Goal: Information Seeking & Learning: Find contact information

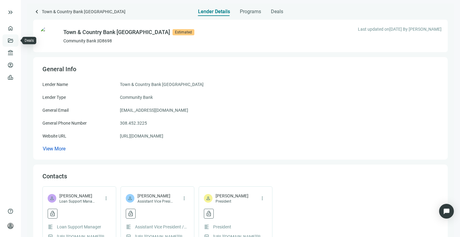
click at [15, 42] on link "Deals" at bounding box center [20, 40] width 11 height 5
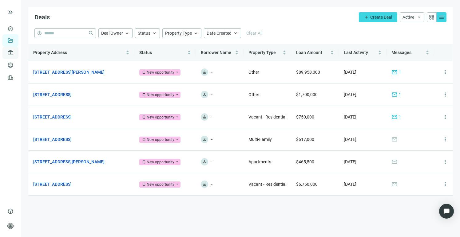
click at [11, 53] on span "account_balance" at bounding box center [9, 53] width 4 height 6
click at [27, 54] on link "All Lenders" at bounding box center [37, 52] width 22 height 5
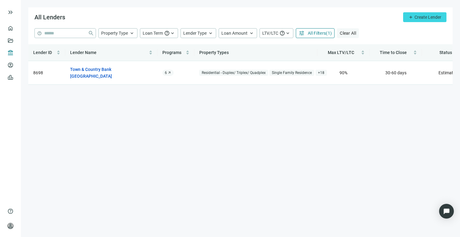
click at [349, 34] on span "Clear All" at bounding box center [348, 33] width 16 height 5
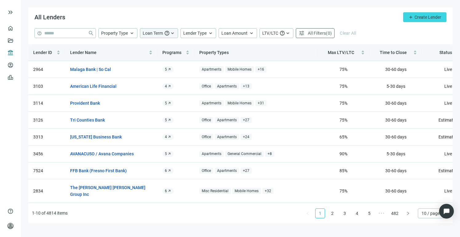
click at [153, 35] on span "Loan Term" at bounding box center [153, 33] width 20 height 5
click at [234, 32] on span "Loan Amount" at bounding box center [234, 33] width 26 height 5
click at [238, 46] on input at bounding box center [272, 47] width 81 height 9
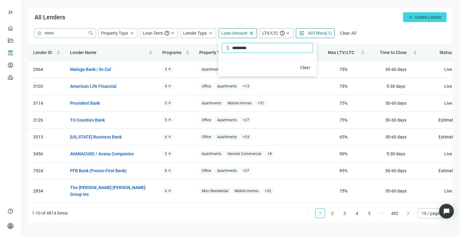
type input "*********"
click at [327, 18] on div "All Lenders add Create Lender" at bounding box center [240, 17] width 424 height 21
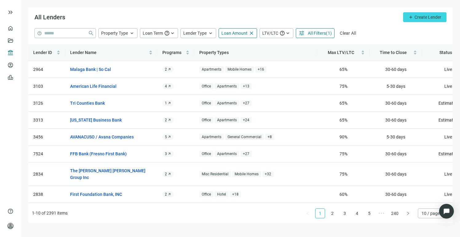
click at [319, 34] on span "All Filters" at bounding box center [317, 33] width 18 height 5
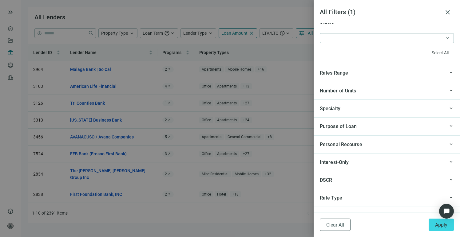
scroll to position [617, 0]
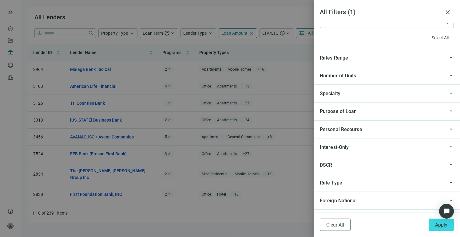
click at [382, 96] on div "Specialty" at bounding box center [382, 94] width 125 height 8
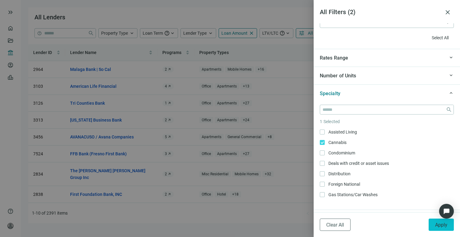
click at [439, 224] on span "Apply" at bounding box center [441, 225] width 12 height 6
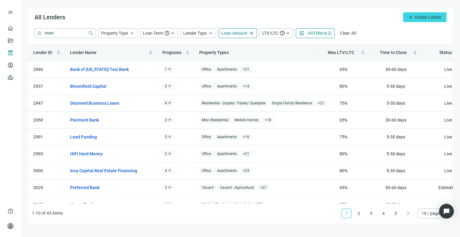
click at [315, 34] on span "All Filters" at bounding box center [317, 33] width 18 height 5
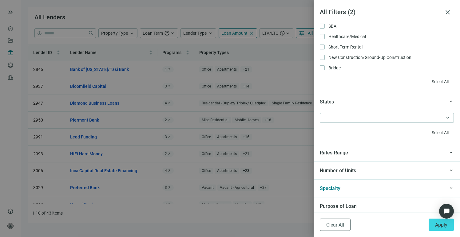
scroll to position [527, 0]
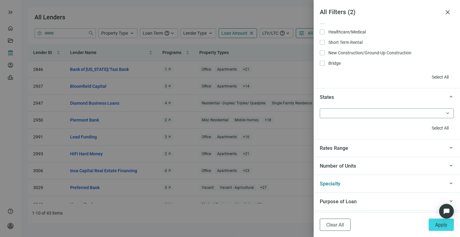
click at [389, 116] on div at bounding box center [383, 113] width 125 height 9
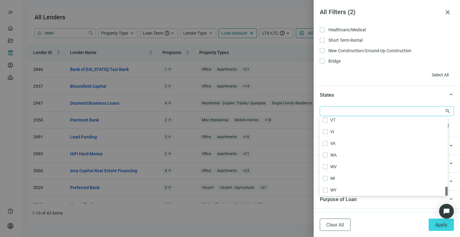
scroll to position [529, 0]
click at [355, 114] on div at bounding box center [383, 112] width 125 height 9
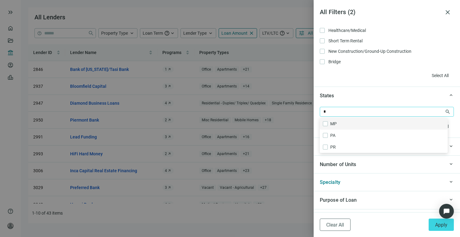
scroll to position [0, 0]
type input "**"
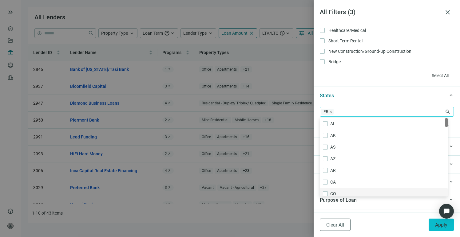
click at [440, 227] on span "Apply" at bounding box center [441, 225] width 12 height 6
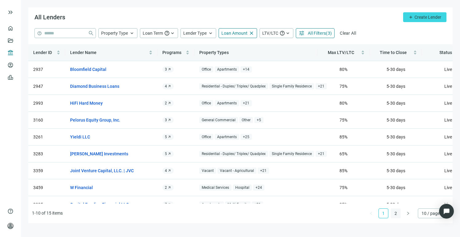
click at [398, 212] on link "2" at bounding box center [395, 213] width 9 height 9
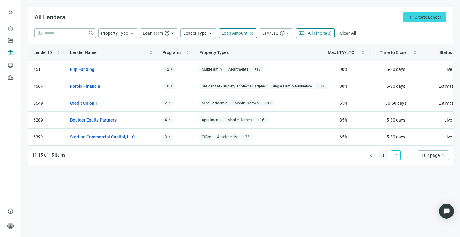
click at [383, 160] on link "1" at bounding box center [383, 155] width 9 height 9
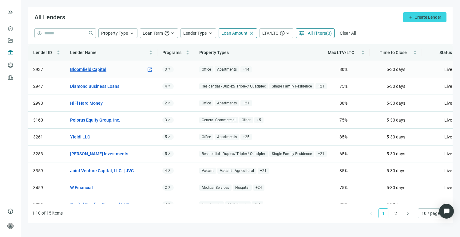
click at [97, 70] on link "Bloomfield Capital" at bounding box center [88, 69] width 36 height 7
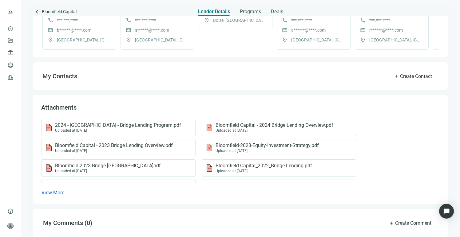
scroll to position [247, 0]
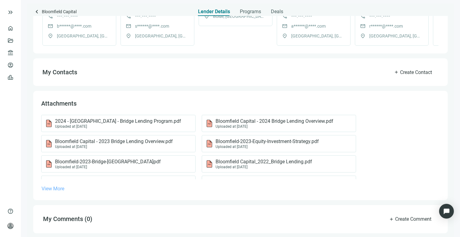
click at [61, 186] on span "View More" at bounding box center [53, 189] width 23 height 6
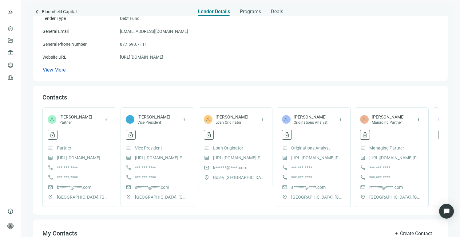
scroll to position [0, 0]
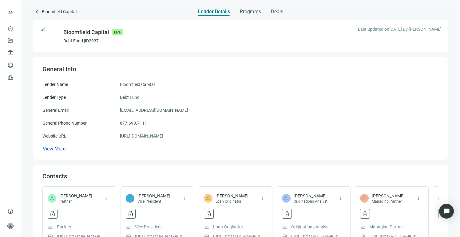
click at [163, 137] on link "[URL][DOMAIN_NAME]" at bounding box center [141, 136] width 43 height 7
drag, startPoint x: 119, startPoint y: 83, endPoint x: 191, endPoint y: 140, distance: 91.3
click at [191, 140] on div "Lender Name Bloomfield Capital Lender Type Debt Fund General Email [EMAIL_ADDRE…" at bounding box center [240, 116] width 396 height 71
copy div "Bloomfield Capital Lender Type Debt Fund General Email [EMAIL_ADDRESS][DOMAIN_N…"
click at [219, 83] on div "Lender Name Bloomfield Capital" at bounding box center [240, 84] width 396 height 7
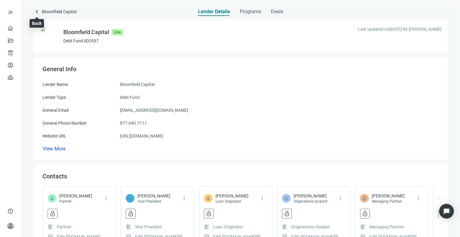
click at [36, 11] on span "keyboard_arrow_left" at bounding box center [36, 11] width 7 height 7
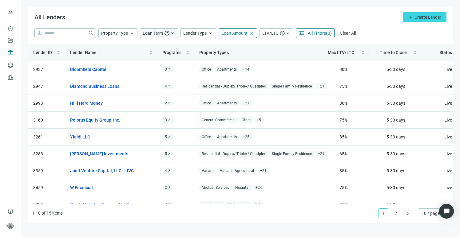
click at [160, 34] on span "Loan Term" at bounding box center [153, 33] width 20 height 5
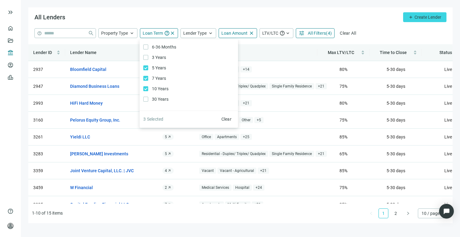
click at [372, 35] on div "help close Property Type keyboard_arrow_up Loan Term help close 6-36 Months Onl…" at bounding box center [240, 33] width 412 height 10
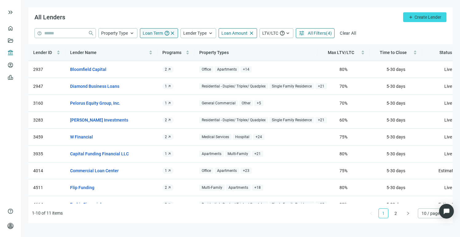
click at [162, 34] on span "Loan Term" at bounding box center [153, 33] width 20 height 5
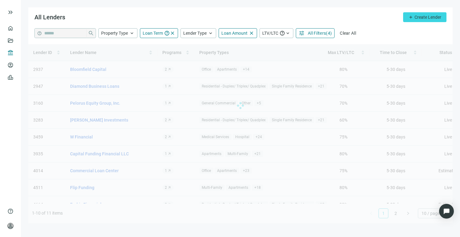
click at [202, 17] on div "All Lenders add Create Lender" at bounding box center [240, 17] width 424 height 21
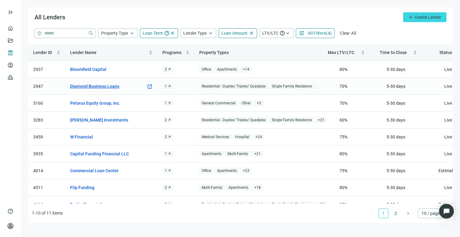
click at [110, 85] on link "Diamond Business Loans" at bounding box center [94, 86] width 49 height 7
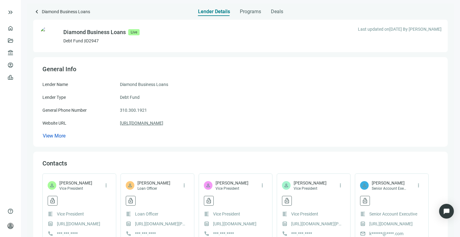
click at [151, 122] on link "[URL][DOMAIN_NAME]" at bounding box center [141, 123] width 43 height 7
click at [36, 11] on span "keyboard_arrow_left" at bounding box center [36, 11] width 7 height 7
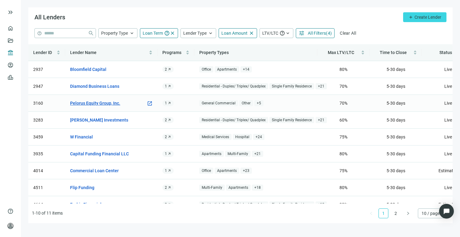
click at [105, 103] on link "Pelorus Equity Group, Inc." at bounding box center [95, 103] width 50 height 7
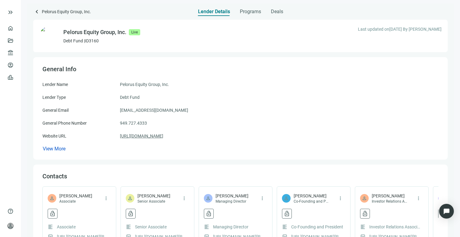
click at [160, 135] on link "[URL][DOMAIN_NAME]" at bounding box center [141, 136] width 43 height 7
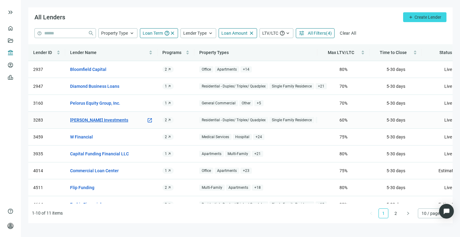
click at [94, 119] on link "[PERSON_NAME] Investments" at bounding box center [99, 120] width 58 height 7
click at [88, 136] on link "W Financial" at bounding box center [81, 137] width 23 height 7
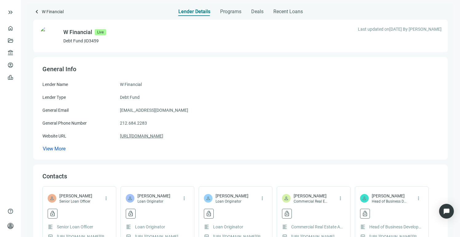
click at [141, 138] on link "[URL][DOMAIN_NAME]" at bounding box center [141, 136] width 43 height 7
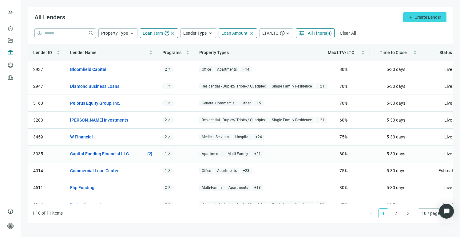
click at [104, 152] on link "Capital Funding Financial LLC" at bounding box center [99, 154] width 59 height 7
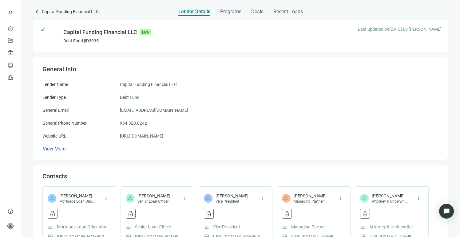
click at [163, 135] on link "[URL][DOMAIN_NAME]" at bounding box center [141, 136] width 43 height 7
click at [39, 11] on span "keyboard_arrow_left" at bounding box center [36, 11] width 7 height 7
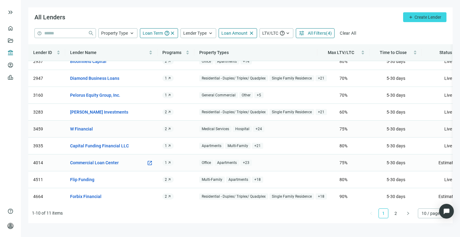
scroll to position [9, 0]
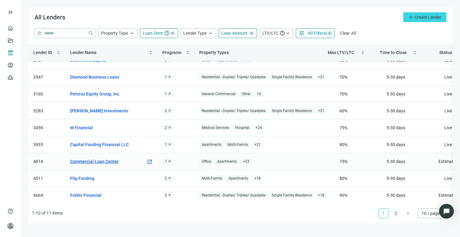
click at [105, 163] on link "Commercial Loan Center" at bounding box center [94, 161] width 49 height 7
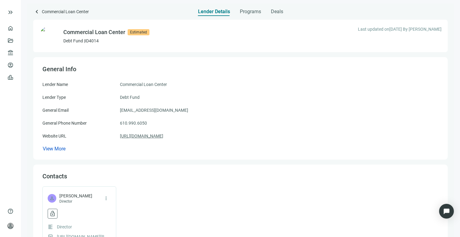
click at [141, 137] on link "[URL][DOMAIN_NAME]" at bounding box center [141, 136] width 43 height 7
click at [37, 11] on span "keyboard_arrow_left" at bounding box center [36, 11] width 7 height 7
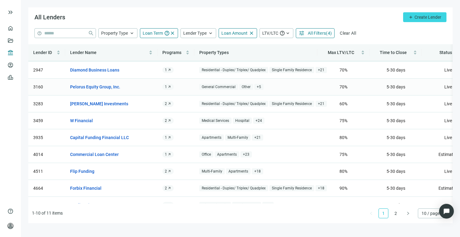
scroll to position [33, 0]
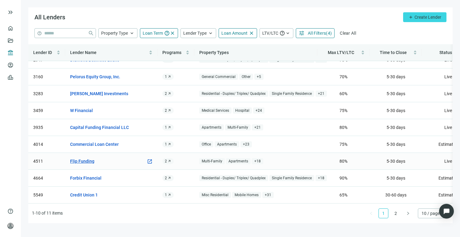
click at [87, 158] on link "Flip Funding" at bounding box center [82, 161] width 24 height 7
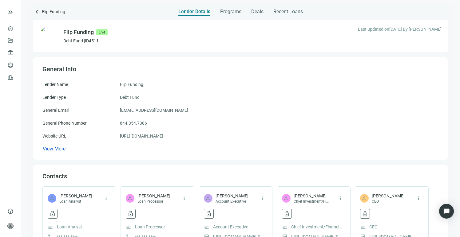
click at [146, 136] on link "[URL][DOMAIN_NAME]" at bounding box center [141, 136] width 43 height 7
click at [37, 11] on span "keyboard_arrow_left" at bounding box center [36, 11] width 7 height 7
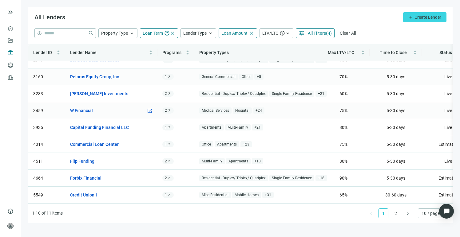
scroll to position [33, 0]
click at [95, 175] on link "Forbix Financial" at bounding box center [85, 178] width 31 height 7
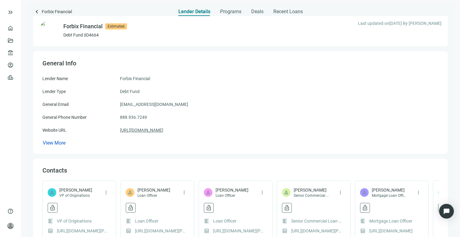
scroll to position [8, 0]
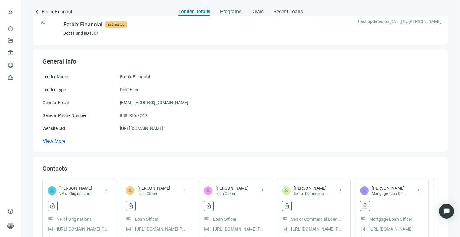
click at [147, 131] on link "[URL][DOMAIN_NAME]" at bounding box center [141, 128] width 43 height 7
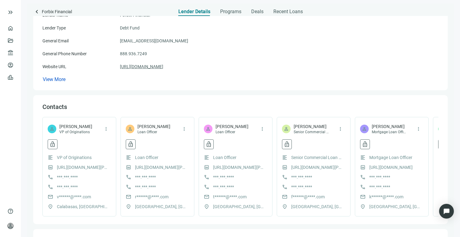
scroll to position [71, 0]
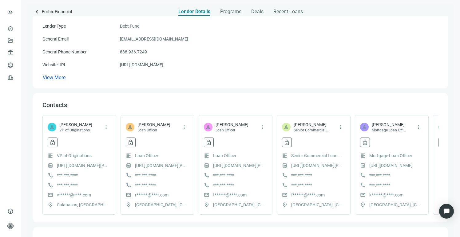
click at [50, 196] on span "mail" at bounding box center [51, 195] width 6 height 6
click at [62, 195] on span "v******@****.com" at bounding box center [74, 195] width 34 height 7
click at [108, 127] on span "more_vert" at bounding box center [106, 128] width 6 height 6
click at [100, 108] on div "Contacts" at bounding box center [240, 105] width 396 height 8
click at [58, 78] on span "View More" at bounding box center [54, 78] width 23 height 6
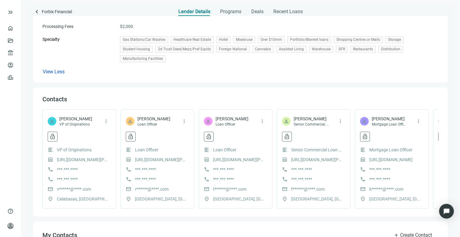
scroll to position [215, 0]
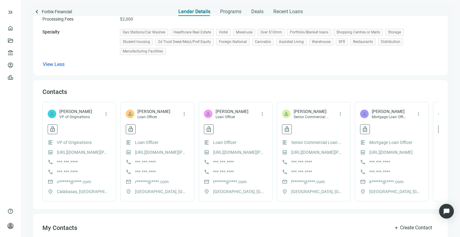
click at [86, 111] on span "[PERSON_NAME]" at bounding box center [75, 112] width 33 height 6
click at [55, 131] on span "lock_open" at bounding box center [53, 129] width 6 height 6
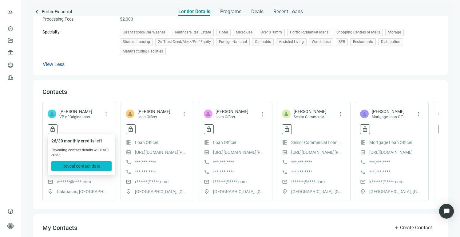
click at [92, 167] on span "Reveal contact data" at bounding box center [81, 166] width 38 height 5
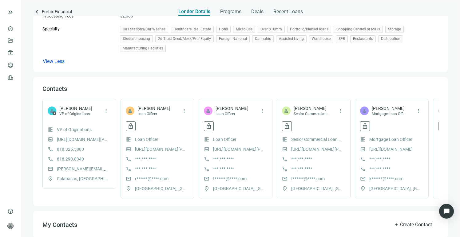
scroll to position [252, 0]
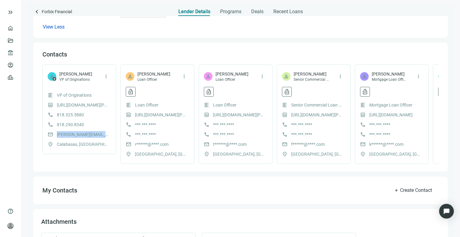
drag, startPoint x: 56, startPoint y: 135, endPoint x: 109, endPoint y: 134, distance: 52.9
click at [109, 134] on div "mail [PERSON_NAME][EMAIL_ADDRESS][PERSON_NAME][DOMAIN_NAME]" at bounding box center [79, 134] width 63 height 7
copy span "[PERSON_NAME][EMAIL_ADDRESS][PERSON_NAME][DOMAIN_NAME]"
click at [74, 86] on div "VP of Originations" at bounding box center [74, 84] width 30 height 5
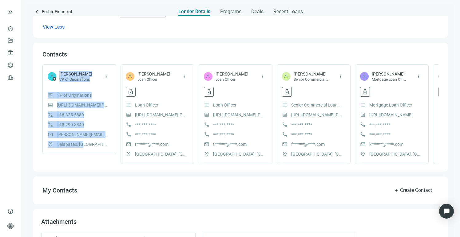
drag, startPoint x: 59, startPoint y: 72, endPoint x: 87, endPoint y: 143, distance: 76.9
click at [87, 143] on div "person star [PERSON_NAME] VP of Originations more_vert format_align_left VP of …" at bounding box center [79, 110] width 74 height 90
copy div "[PERSON_NAME] VP of Originations more_vert format_align_left VP of Originations…"
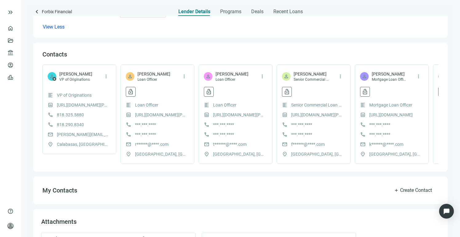
click at [153, 47] on div "Contacts person star [PERSON_NAME] VP of Originations more_vert format_align_le…" at bounding box center [240, 107] width 414 height 129
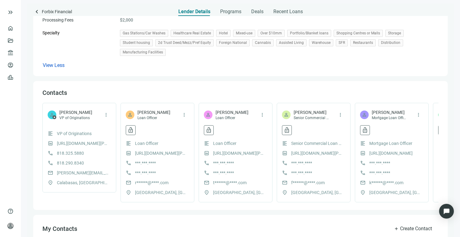
scroll to position [206, 0]
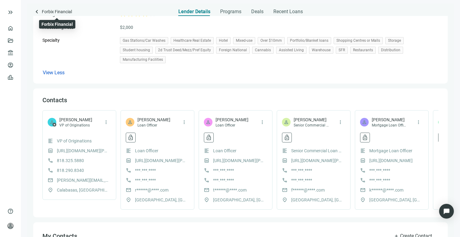
click at [44, 11] on span "Forbix Financial" at bounding box center [57, 12] width 30 height 8
click at [38, 11] on span "keyboard_arrow_left" at bounding box center [36, 11] width 7 height 7
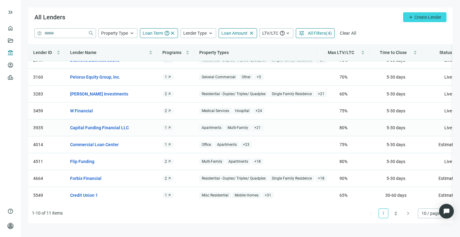
scroll to position [33, 0]
click at [398, 215] on link "2" at bounding box center [395, 213] width 9 height 9
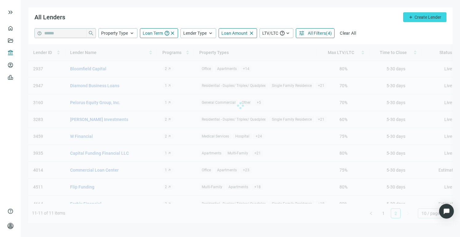
scroll to position [0, 0]
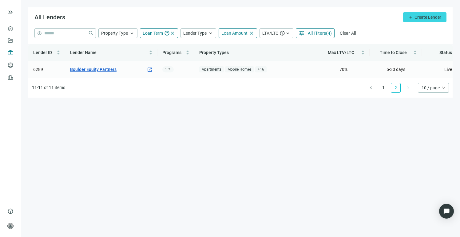
click at [102, 70] on link "Boulder Equity Partners" at bounding box center [93, 69] width 46 height 7
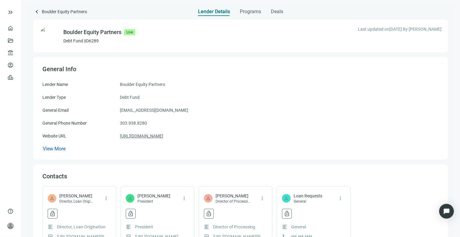
click at [158, 136] on link "[URL][DOMAIN_NAME]" at bounding box center [141, 136] width 43 height 7
click at [36, 12] on span "keyboard_arrow_left" at bounding box center [36, 11] width 7 height 7
